Goal: Navigation & Orientation: Find specific page/section

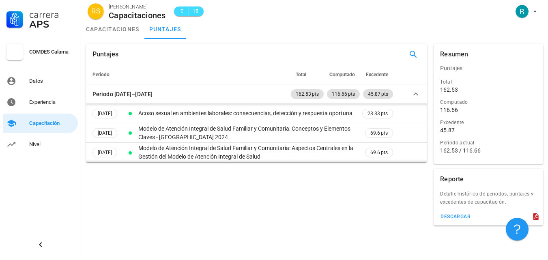
click at [64, 52] on div "COMDES Calama" at bounding box center [51, 52] width 45 height 6
click at [28, 83] on link "Datos" at bounding box center [40, 80] width 75 height 19
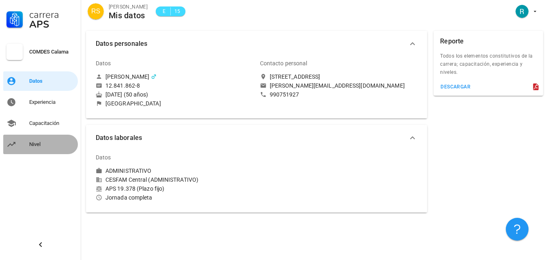
click at [37, 144] on div "Nivel" at bounding box center [51, 144] width 45 height 6
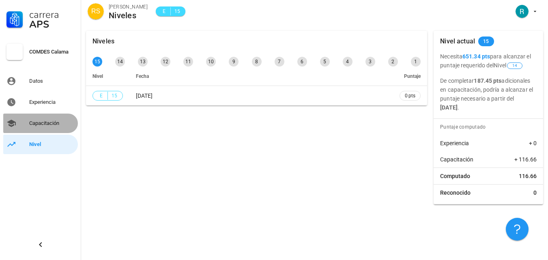
click at [37, 126] on div "Capacitación" at bounding box center [51, 123] width 45 height 6
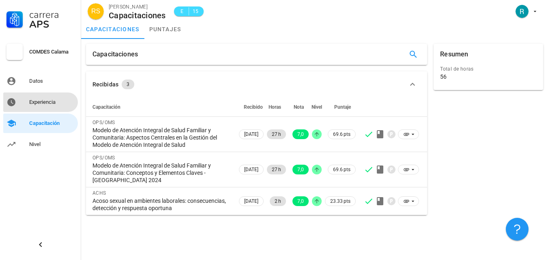
click at [32, 101] on div "Experiencia" at bounding box center [51, 102] width 45 height 6
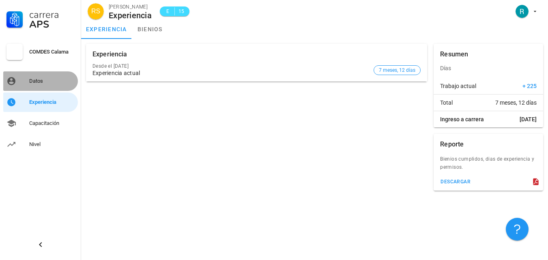
click at [39, 82] on div "Datos" at bounding box center [51, 81] width 45 height 6
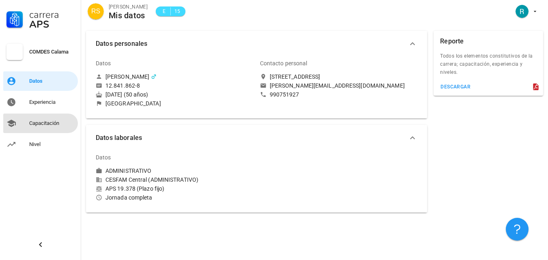
click at [52, 128] on div "Capacitación" at bounding box center [51, 123] width 45 height 13
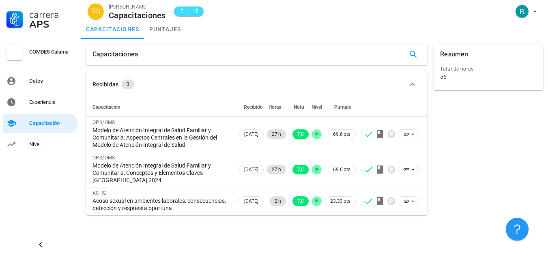
click at [410, 86] on icon "button" at bounding box center [413, 84] width 10 height 10
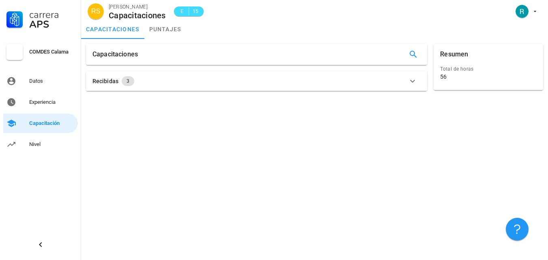
click at [412, 84] on icon "button" at bounding box center [413, 81] width 10 height 10
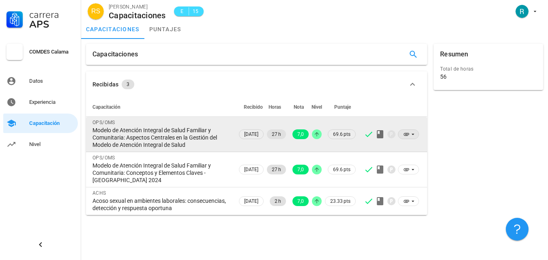
click at [412, 135] on icon at bounding box center [413, 134] width 6 height 6
click at [413, 136] on icon at bounding box center [413, 134] width 6 height 6
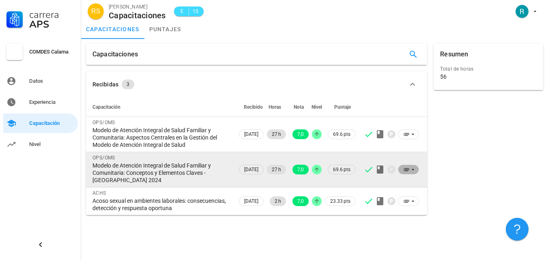
click at [413, 171] on icon at bounding box center [413, 169] width 6 height 6
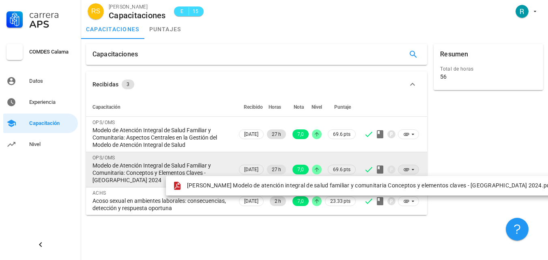
click at [413, 171] on icon at bounding box center [413, 169] width 6 height 6
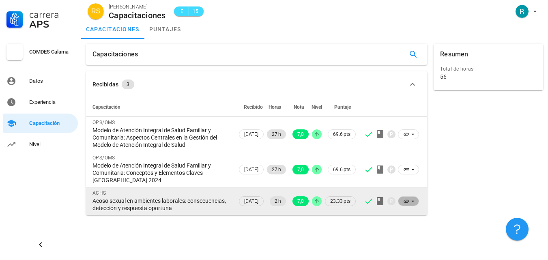
click at [415, 199] on icon at bounding box center [413, 201] width 6 height 6
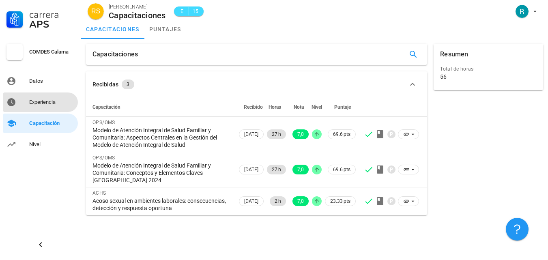
click at [50, 105] on div "Experiencia" at bounding box center [51, 102] width 45 height 6
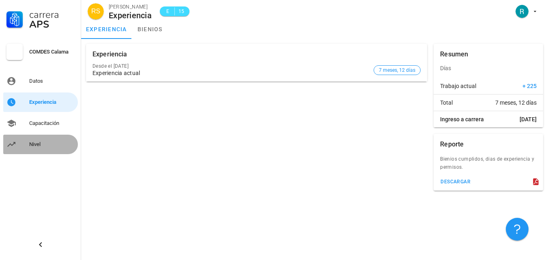
click at [37, 148] on div "Nivel" at bounding box center [51, 144] width 45 height 13
